Goal: Transaction & Acquisition: Purchase product/service

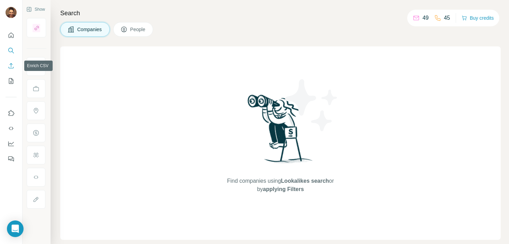
click at [11, 67] on icon "Enrich CSV" at bounding box center [11, 65] width 7 height 7
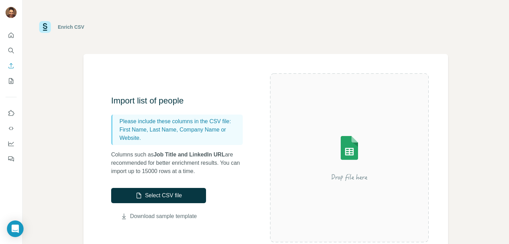
click at [144, 219] on link "Download sample template" at bounding box center [163, 216] width 67 height 8
click at [152, 195] on button "Select CSV file" at bounding box center [158, 195] width 95 height 15
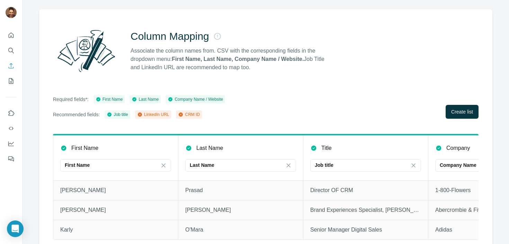
scroll to position [53, 0]
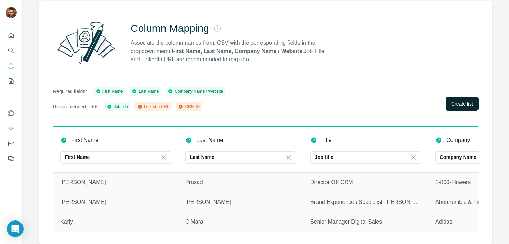
click at [454, 106] on span "Create list" at bounding box center [462, 103] width 22 height 7
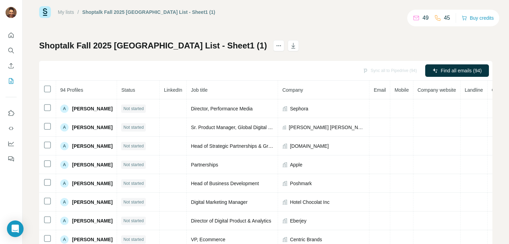
scroll to position [0, 0]
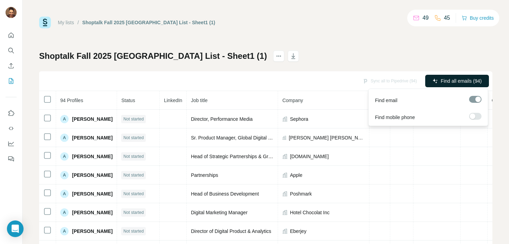
click at [445, 81] on span "Find all emails (94)" at bounding box center [461, 81] width 41 height 7
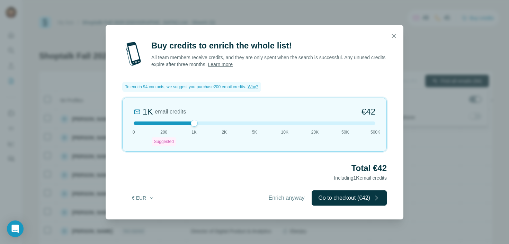
drag, startPoint x: 164, startPoint y: 122, endPoint x: 194, endPoint y: 125, distance: 30.6
click at [194, 125] on div at bounding box center [194, 123] width 7 height 7
click at [161, 125] on div "1K email credits €42 0 200 Suggested 1K 2K 5K 10K 20K 50K 500K" at bounding box center [254, 125] width 265 height 54
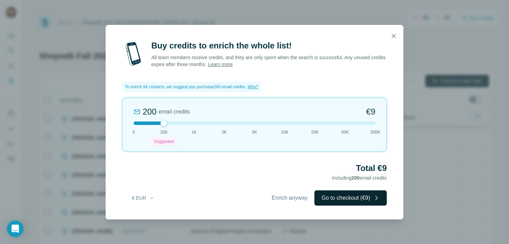
click at [337, 198] on button "Go to checkout (€9)" at bounding box center [351, 198] width 72 height 15
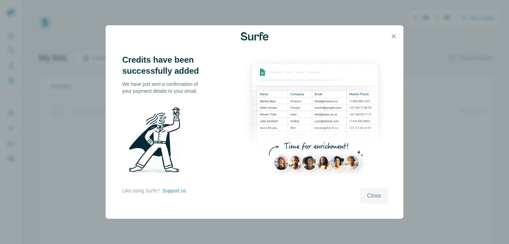
click at [367, 198] on span "Close" at bounding box center [374, 196] width 14 height 8
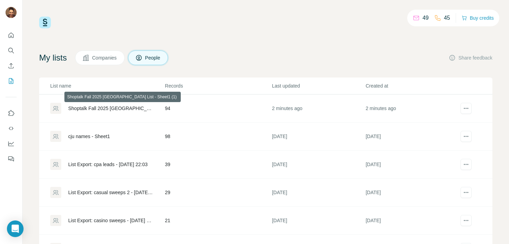
click at [126, 110] on div "Shoptalk Fall 2025 [GEOGRAPHIC_DATA] List - Sheet1 (1)" at bounding box center [110, 108] width 85 height 7
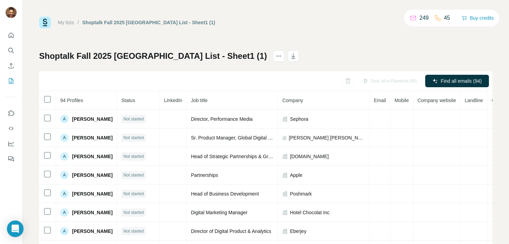
scroll to position [10, 0]
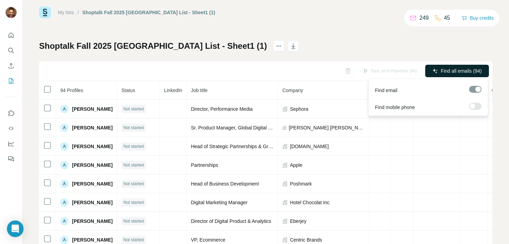
click at [447, 74] on span "Find all emails (94)" at bounding box center [461, 71] width 41 height 7
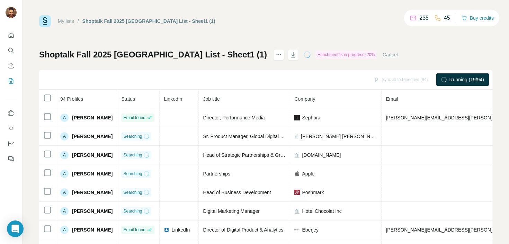
scroll to position [0, 0]
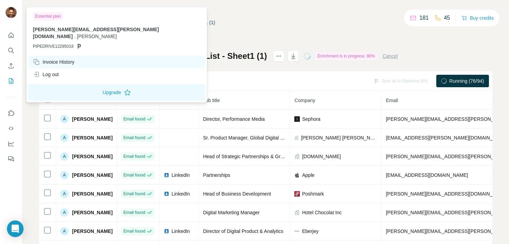
click at [44, 59] on div "Invoice History" at bounding box center [54, 62] width 42 height 7
click at [55, 59] on div "Invoice History" at bounding box center [54, 62] width 42 height 7
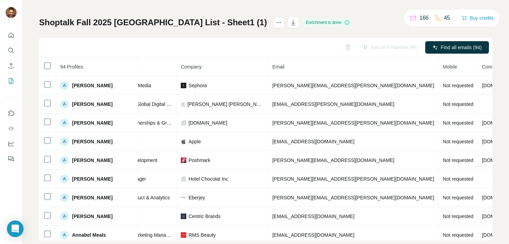
scroll to position [0, 154]
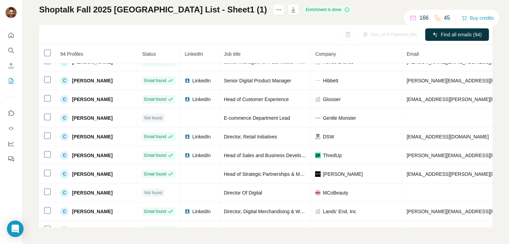
scroll to position [397, 0]
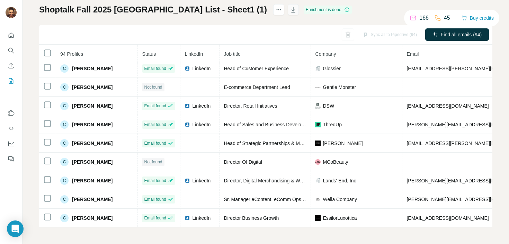
click at [290, 12] on icon "button" at bounding box center [293, 9] width 7 height 7
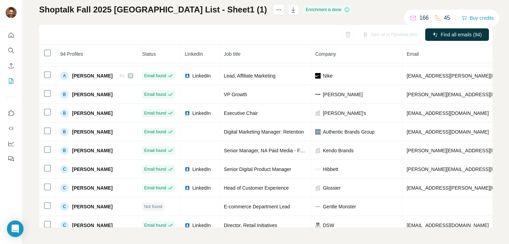
scroll to position [218, 0]
